Goal: Task Accomplishment & Management: Manage account settings

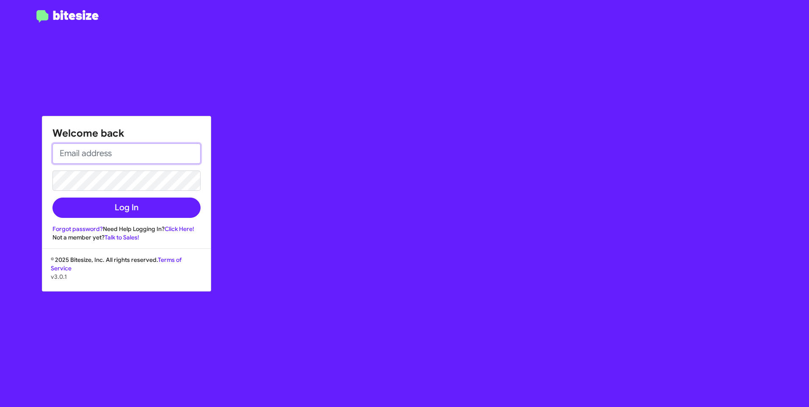
click at [115, 148] on input "email" at bounding box center [126, 153] width 148 height 20
paste input "[EMAIL_ADDRESS][DOMAIN_NAME]"
type input "[EMAIL_ADDRESS][DOMAIN_NAME]"
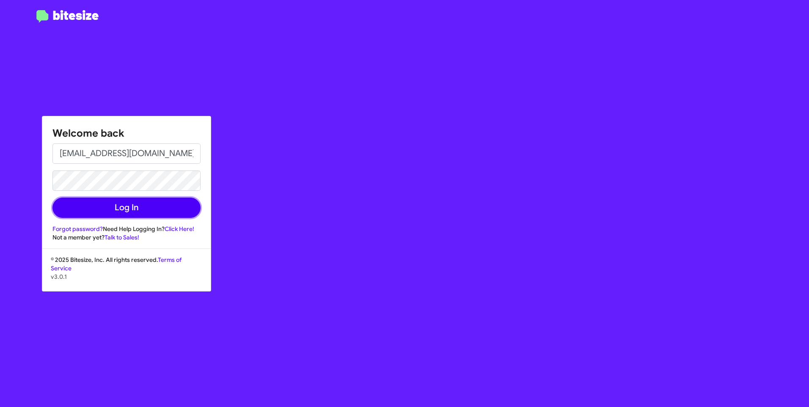
click at [163, 203] on button "Log In" at bounding box center [126, 208] width 148 height 20
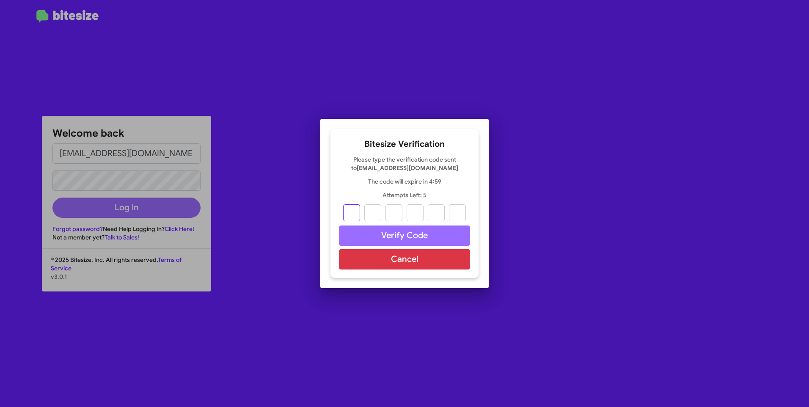
click at [354, 217] on input "text" at bounding box center [351, 212] width 17 height 17
type input "8"
type input "5"
type input "1"
type input "8"
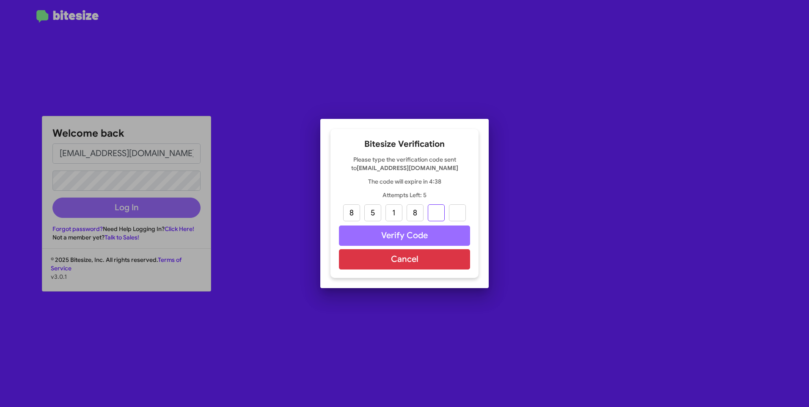
type input "7"
type input "5"
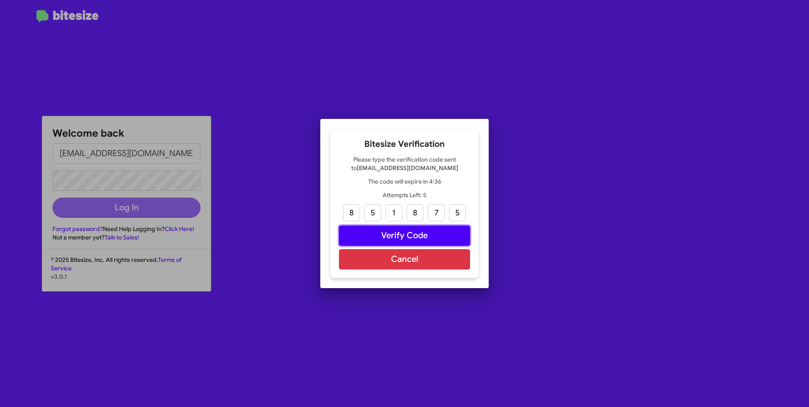
click at [429, 236] on button "Verify Code" at bounding box center [404, 235] width 131 height 20
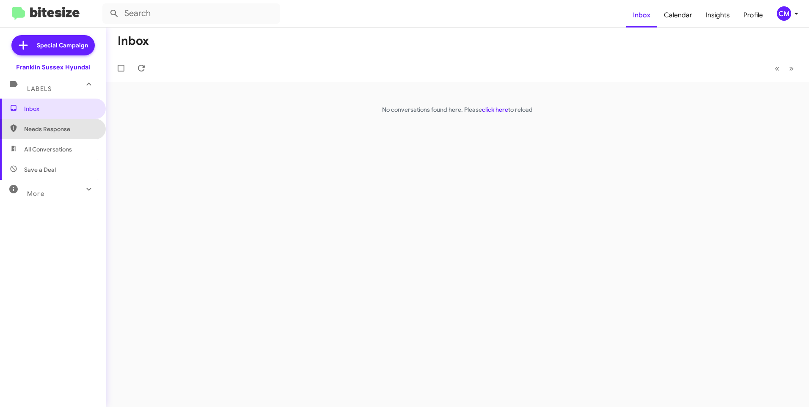
click at [83, 132] on span "Needs Response" at bounding box center [60, 129] width 72 height 8
type input "in:needs-response"
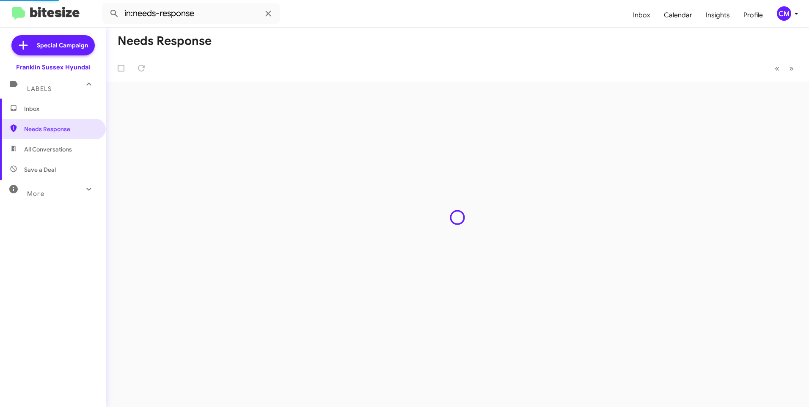
click at [71, 102] on span "Inbox" at bounding box center [53, 109] width 106 height 20
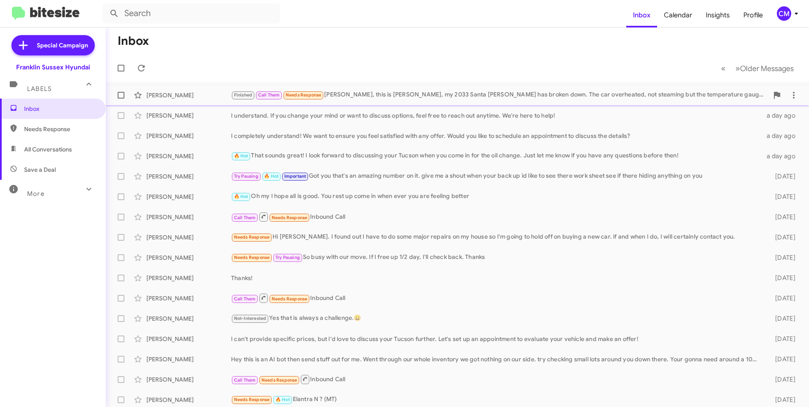
click at [383, 102] on div "[PERSON_NAME] Finished Call Them Needs Response [PERSON_NAME], this is [PERSON_…" at bounding box center [458, 95] width 690 height 17
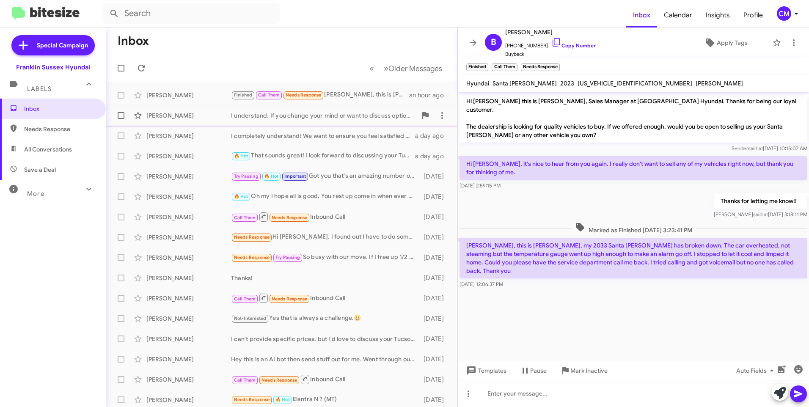
click at [334, 119] on div "I understand. If you change your mind or want to discuss options, feel free to …" at bounding box center [324, 115] width 186 height 8
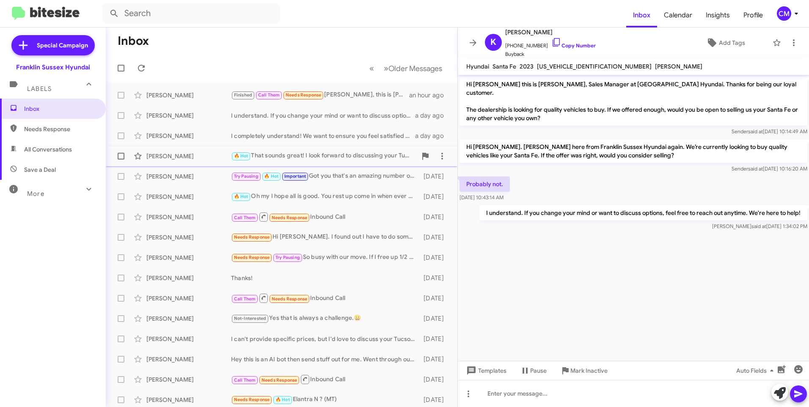
click at [329, 157] on div "🔥 Hot That sounds great! I look forward to discussing your Tucson when you come…" at bounding box center [324, 156] width 186 height 10
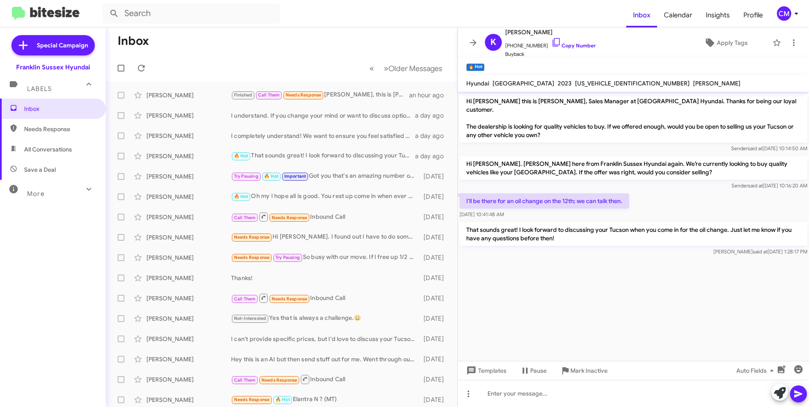
click at [777, 11] on div "CM" at bounding box center [784, 13] width 14 height 14
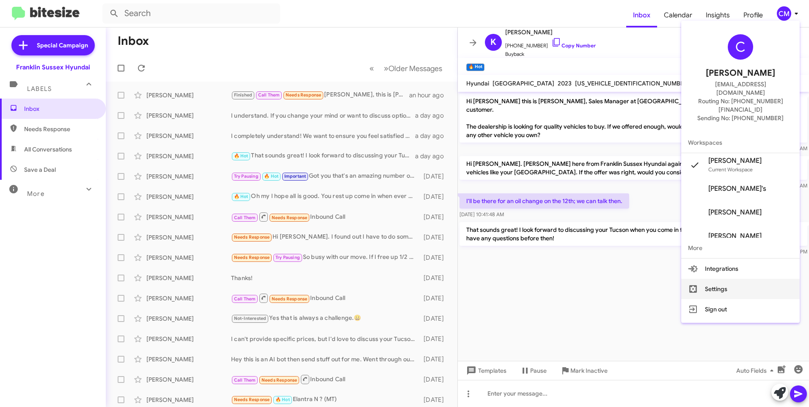
click at [717, 279] on button "Settings" at bounding box center [740, 289] width 118 height 20
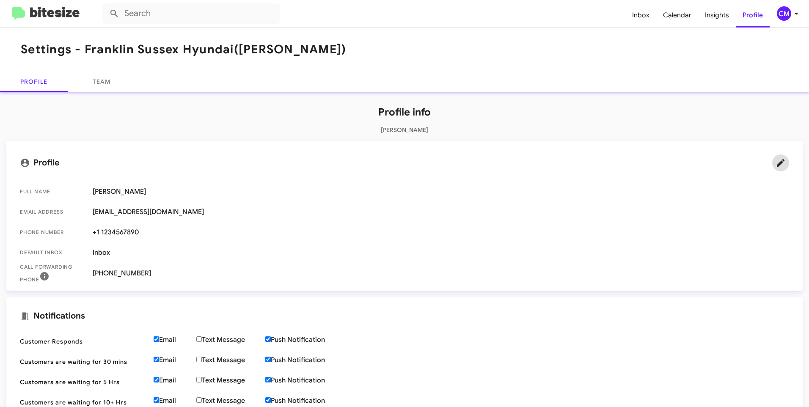
click at [775, 162] on icon at bounding box center [780, 163] width 10 height 10
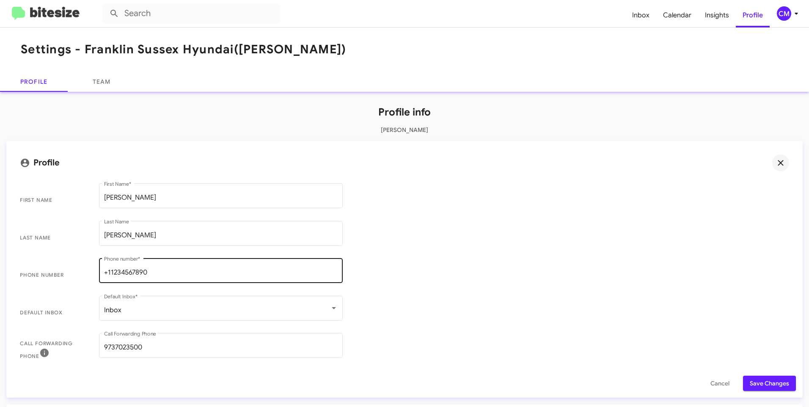
click at [163, 276] on input "+11234567890" at bounding box center [221, 273] width 234 height 8
type input "8623543047"
click at [643, 236] on span "Last Name [PERSON_NAME] Last Name" at bounding box center [404, 238] width 783 height 38
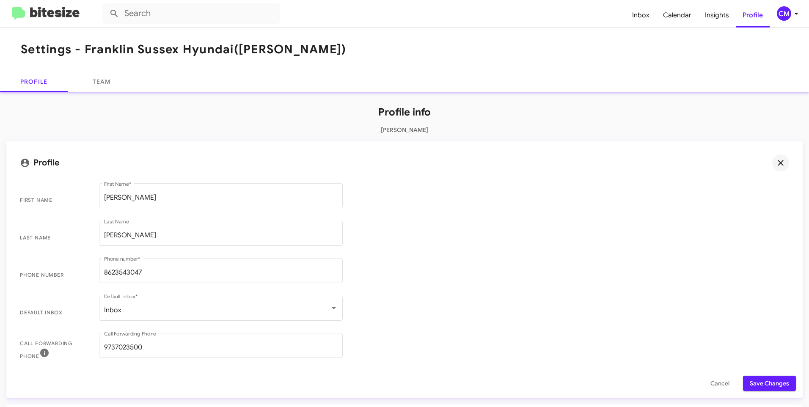
click at [754, 384] on span "Save Changes" at bounding box center [769, 383] width 39 height 15
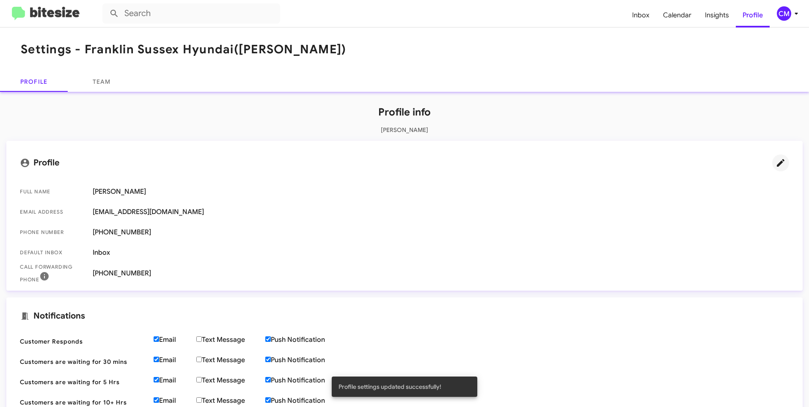
scroll to position [85, 0]
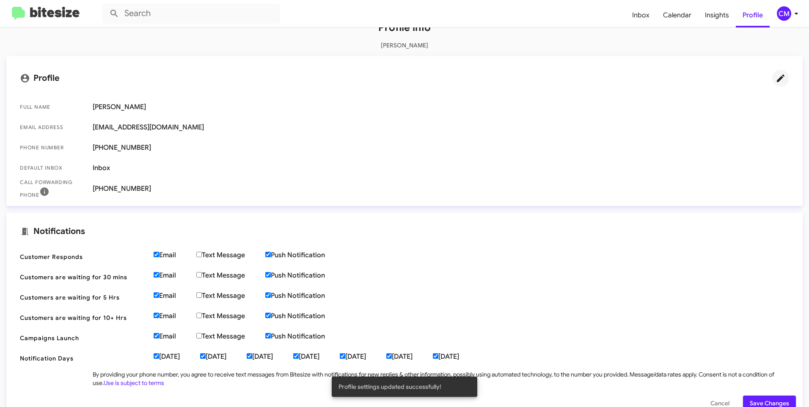
click at [201, 256] on input "Text Message" at bounding box center [198, 254] width 5 height 5
checkbox input "true"
click at [201, 276] on input "Text Message" at bounding box center [198, 274] width 5 height 5
checkbox input "true"
click at [201, 294] on input "Text Message" at bounding box center [198, 294] width 5 height 5
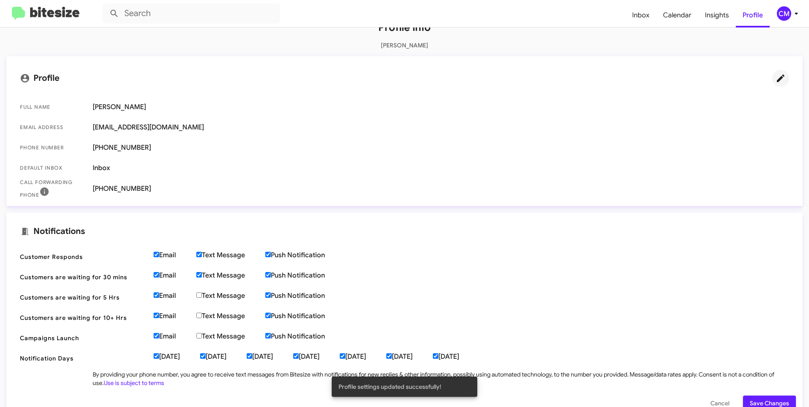
checkbox input "true"
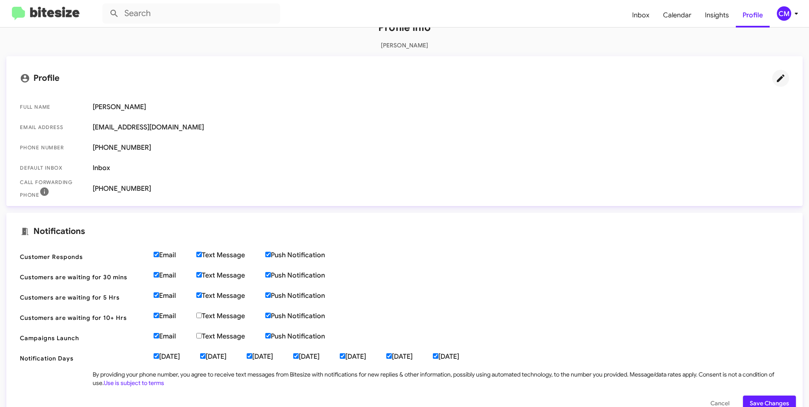
click at [202, 315] on input "Text Message" at bounding box center [198, 315] width 5 height 5
checkbox input "true"
click at [770, 400] on span "Save Changes" at bounding box center [769, 403] width 39 height 15
